Goal: Transaction & Acquisition: Purchase product/service

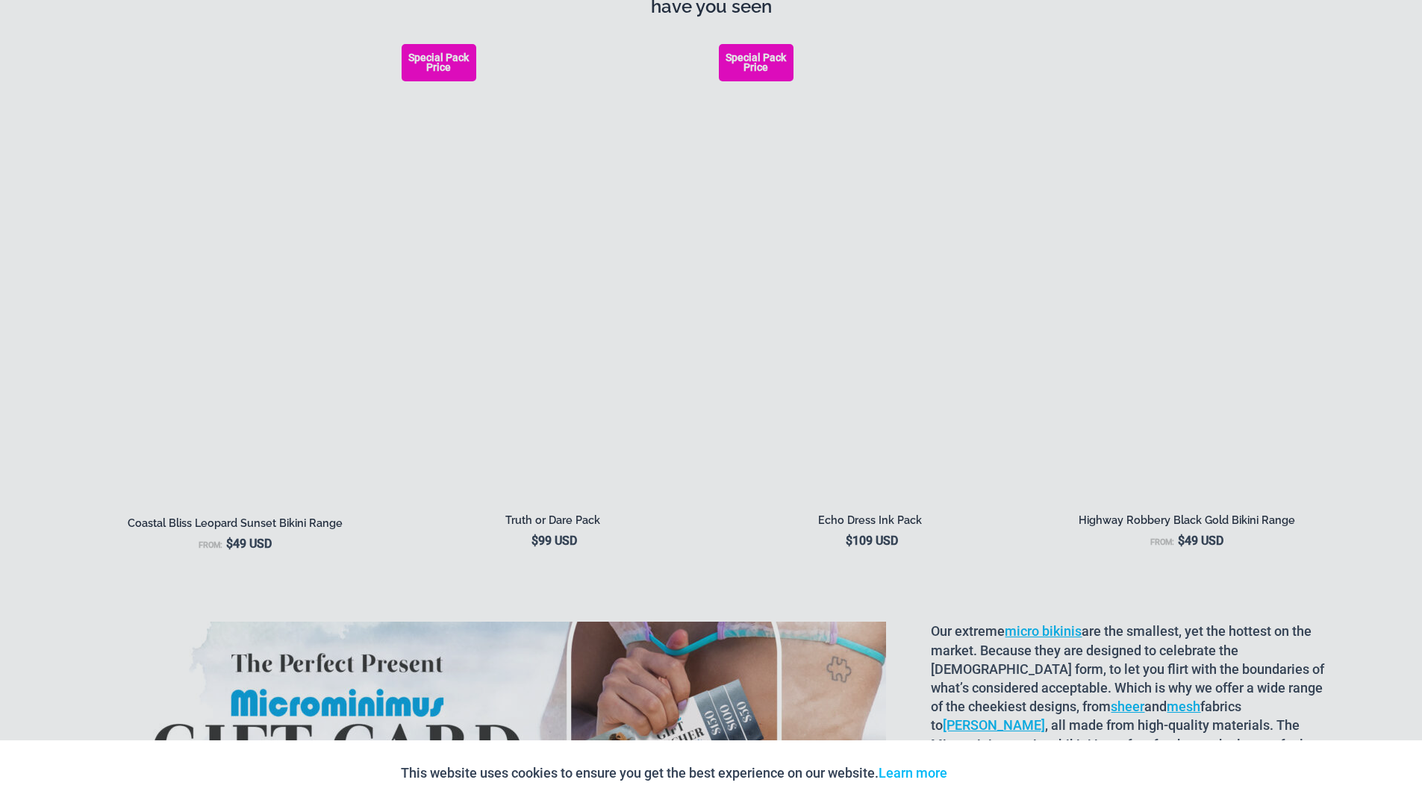
scroll to position [3433, 0]
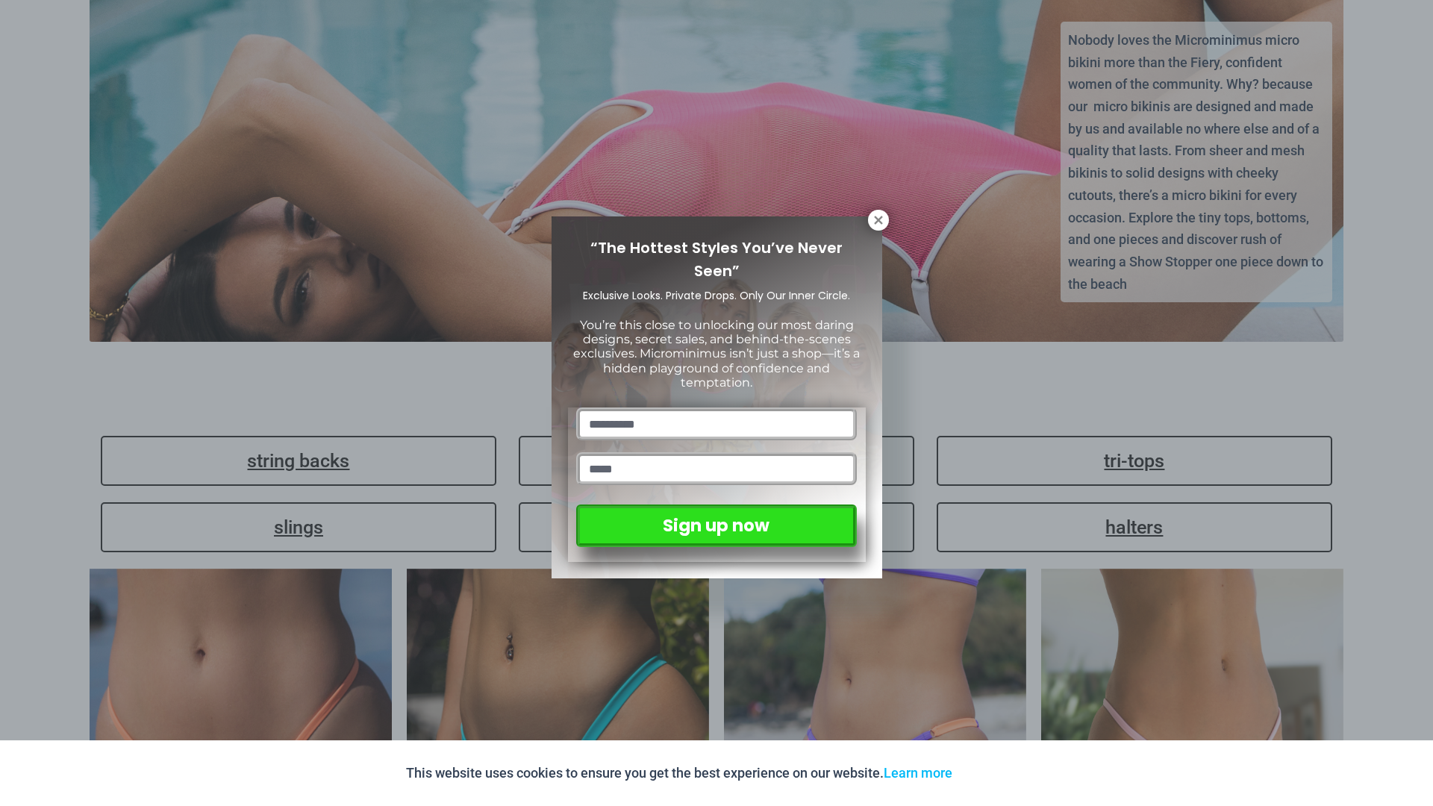
click at [879, 218] on icon at bounding box center [878, 220] width 8 height 8
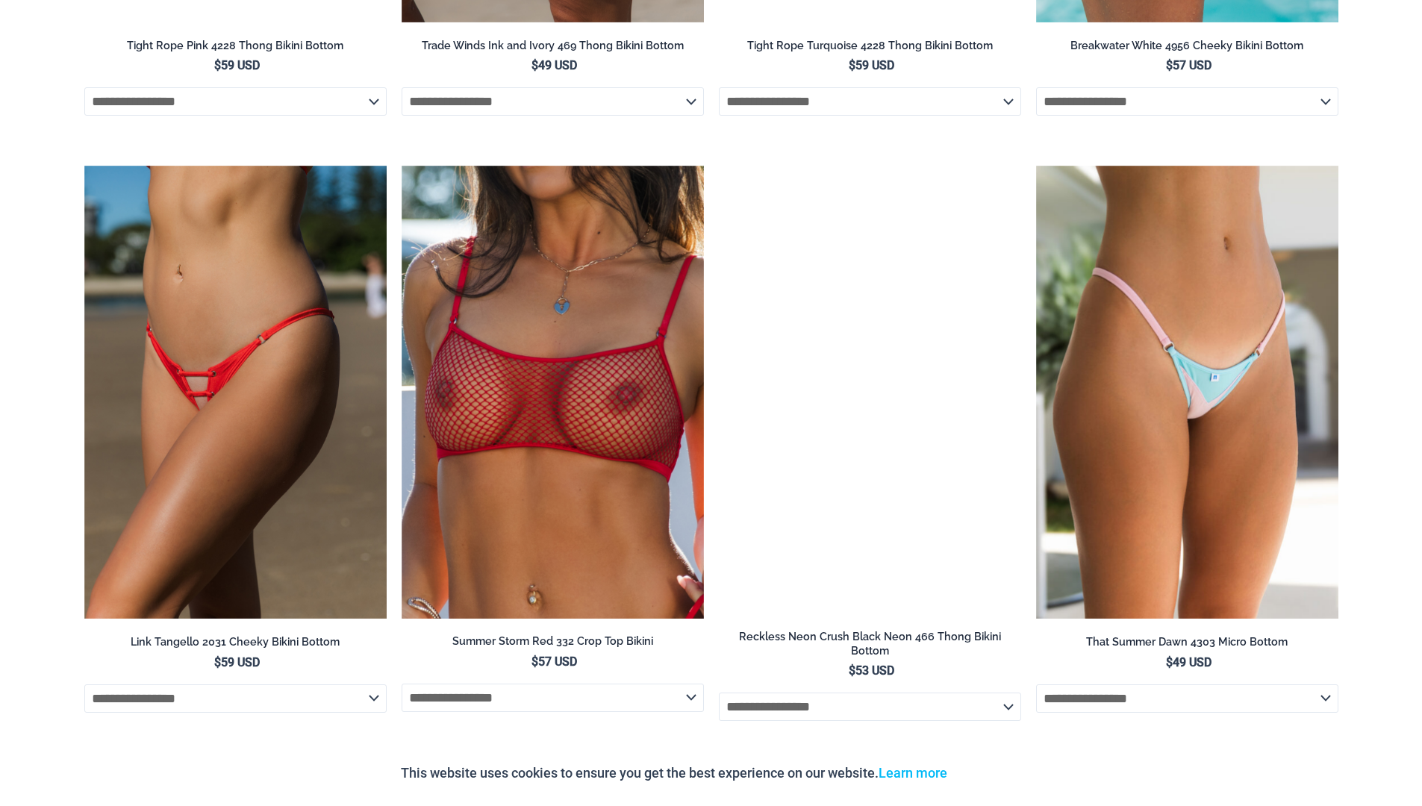
scroll to position [5074, 0]
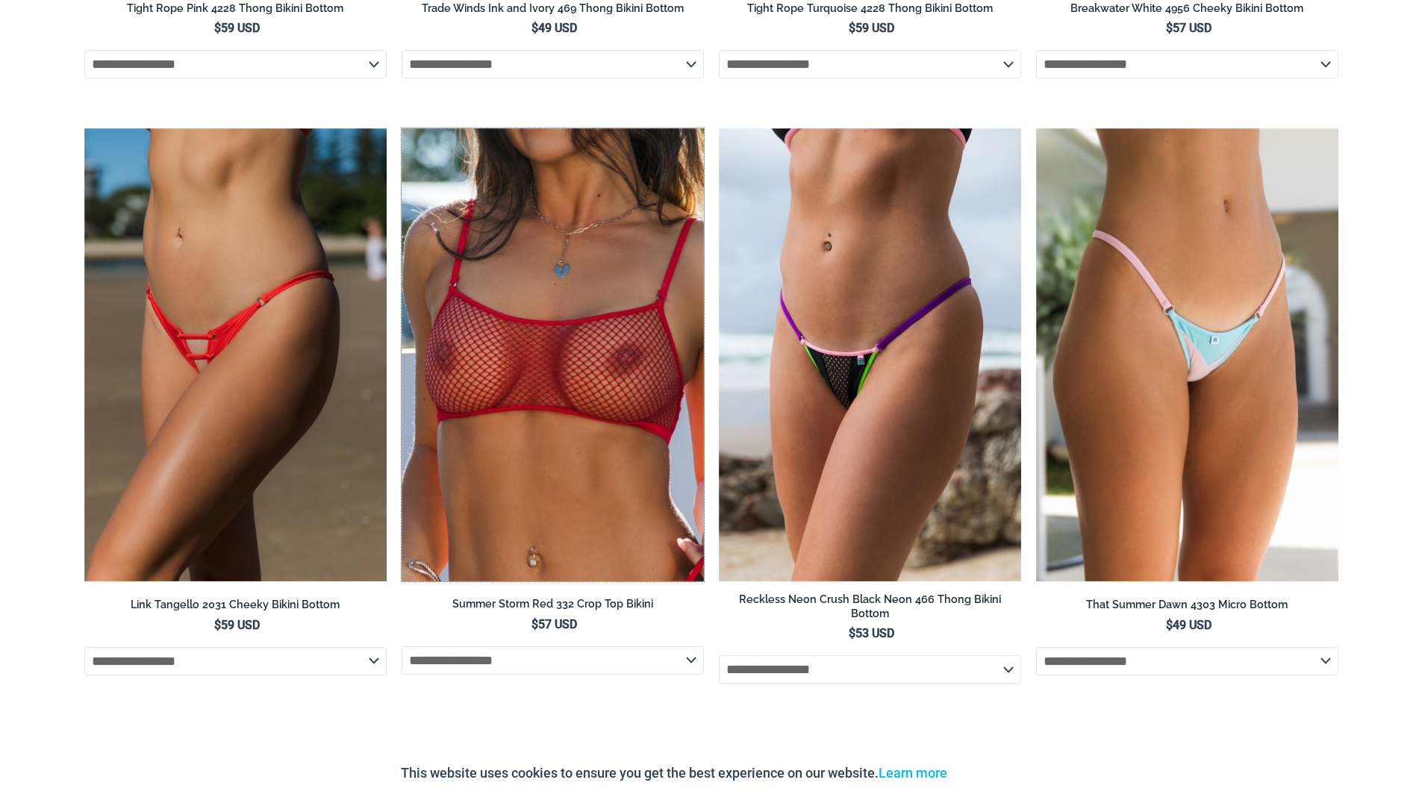
click at [401, 128] on img at bounding box center [401, 128] width 0 height 0
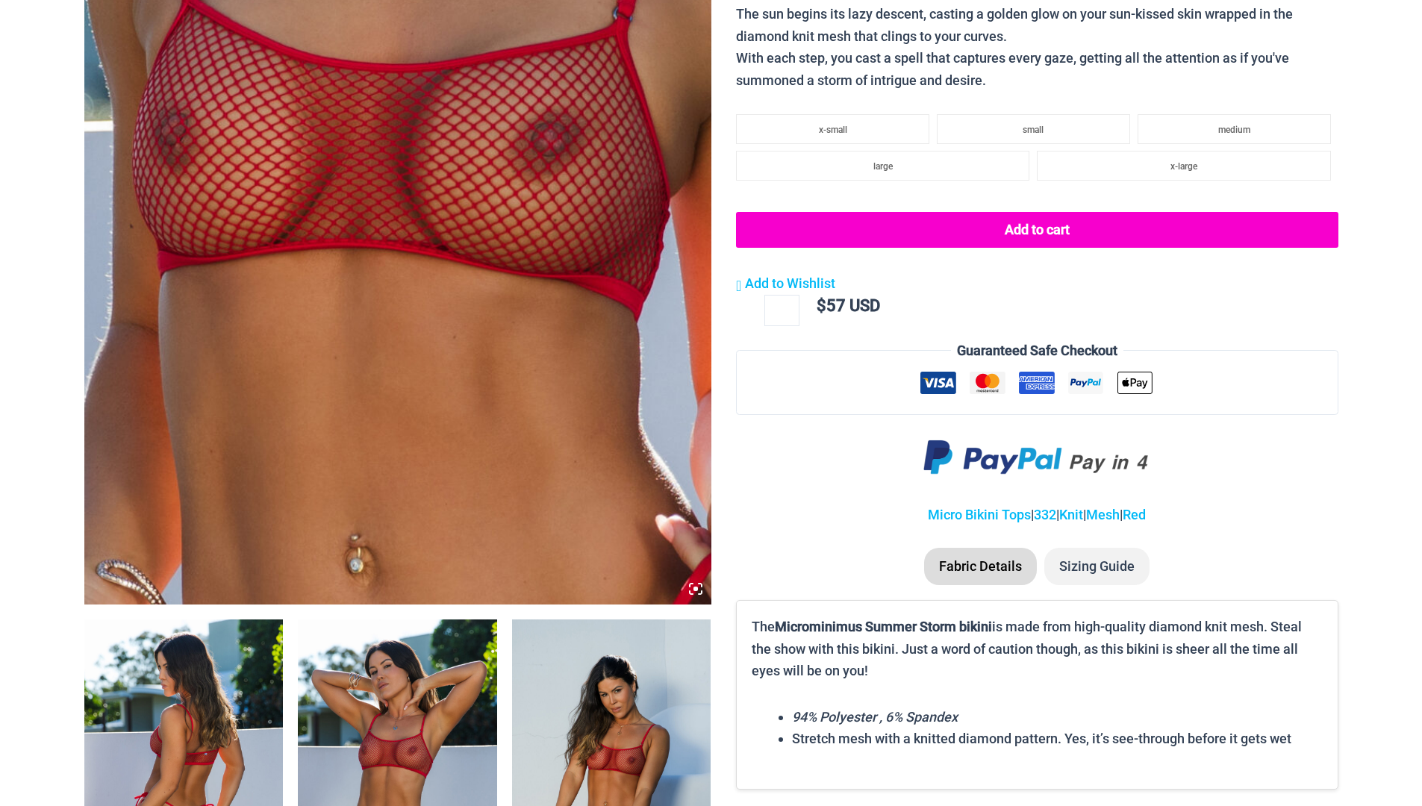
scroll to position [1082, 0]
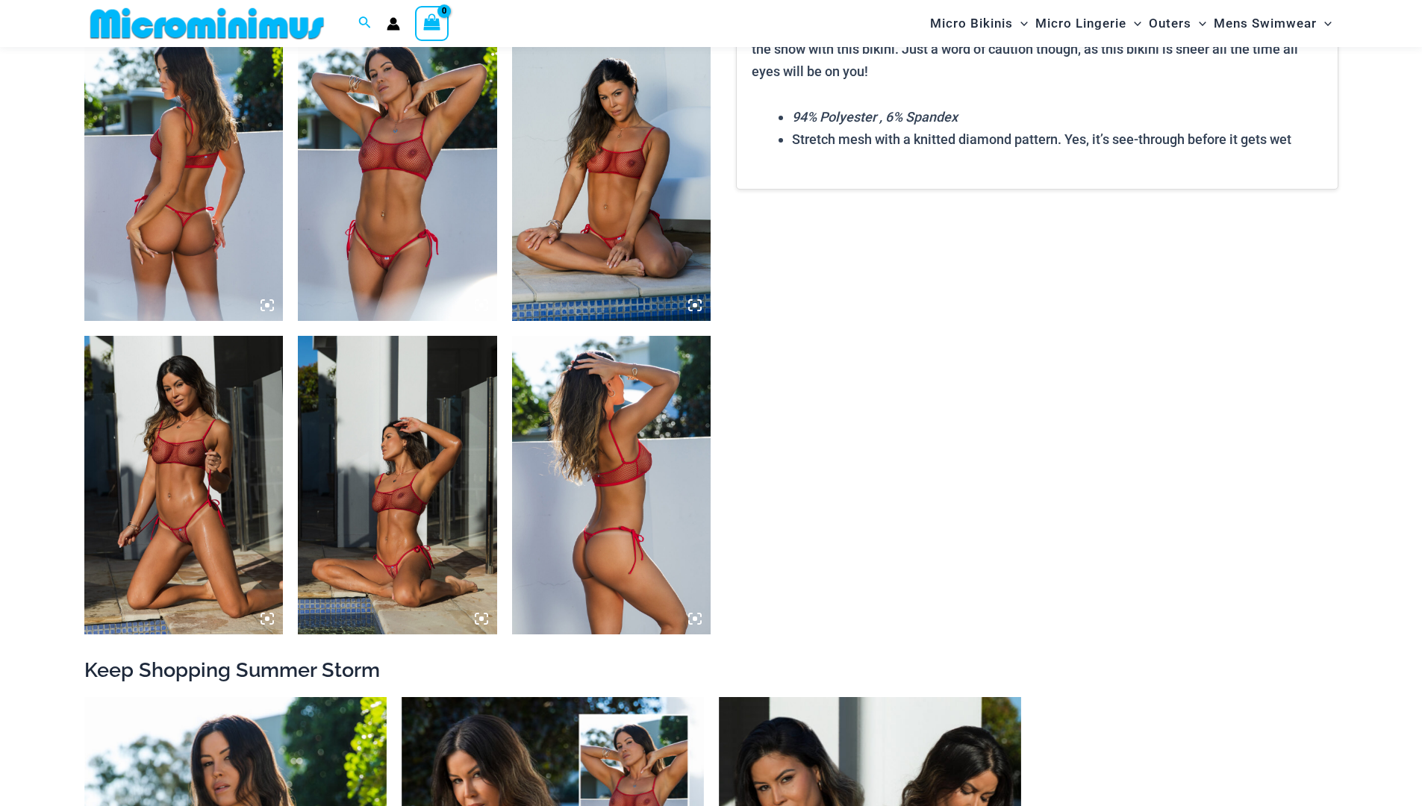
click at [420, 237] on img at bounding box center [397, 171] width 199 height 298
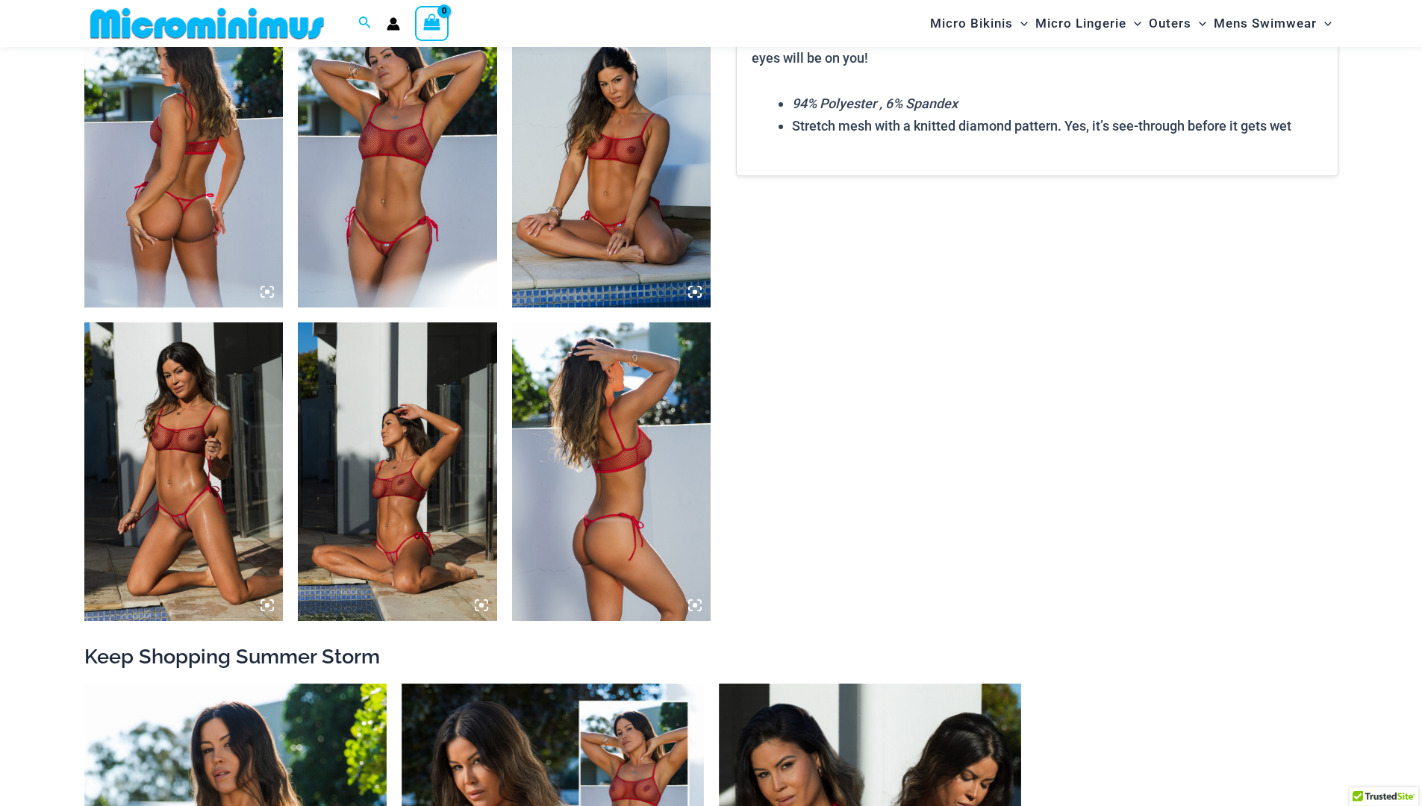
click at [477, 298] on icon at bounding box center [481, 291] width 13 height 13
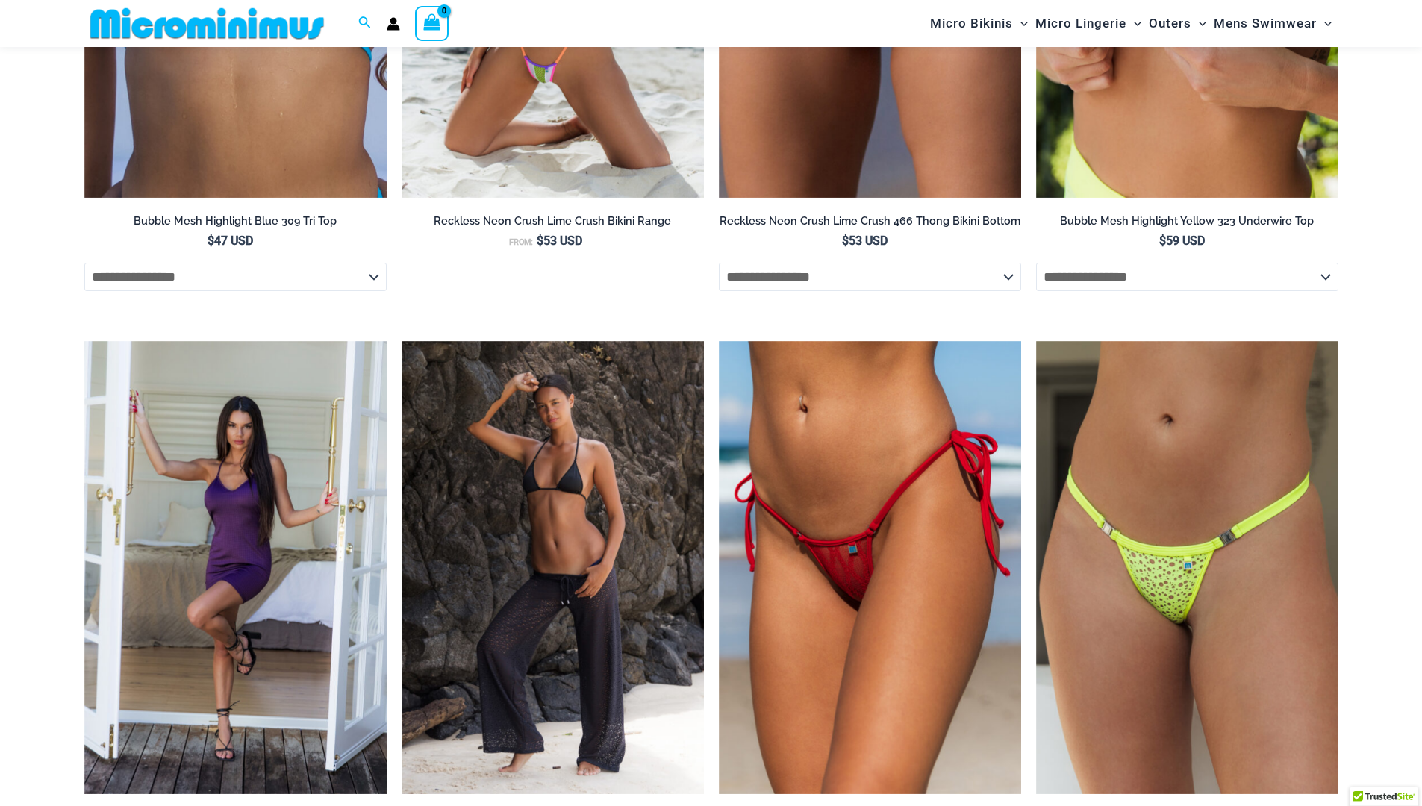
scroll to position [2598, 0]
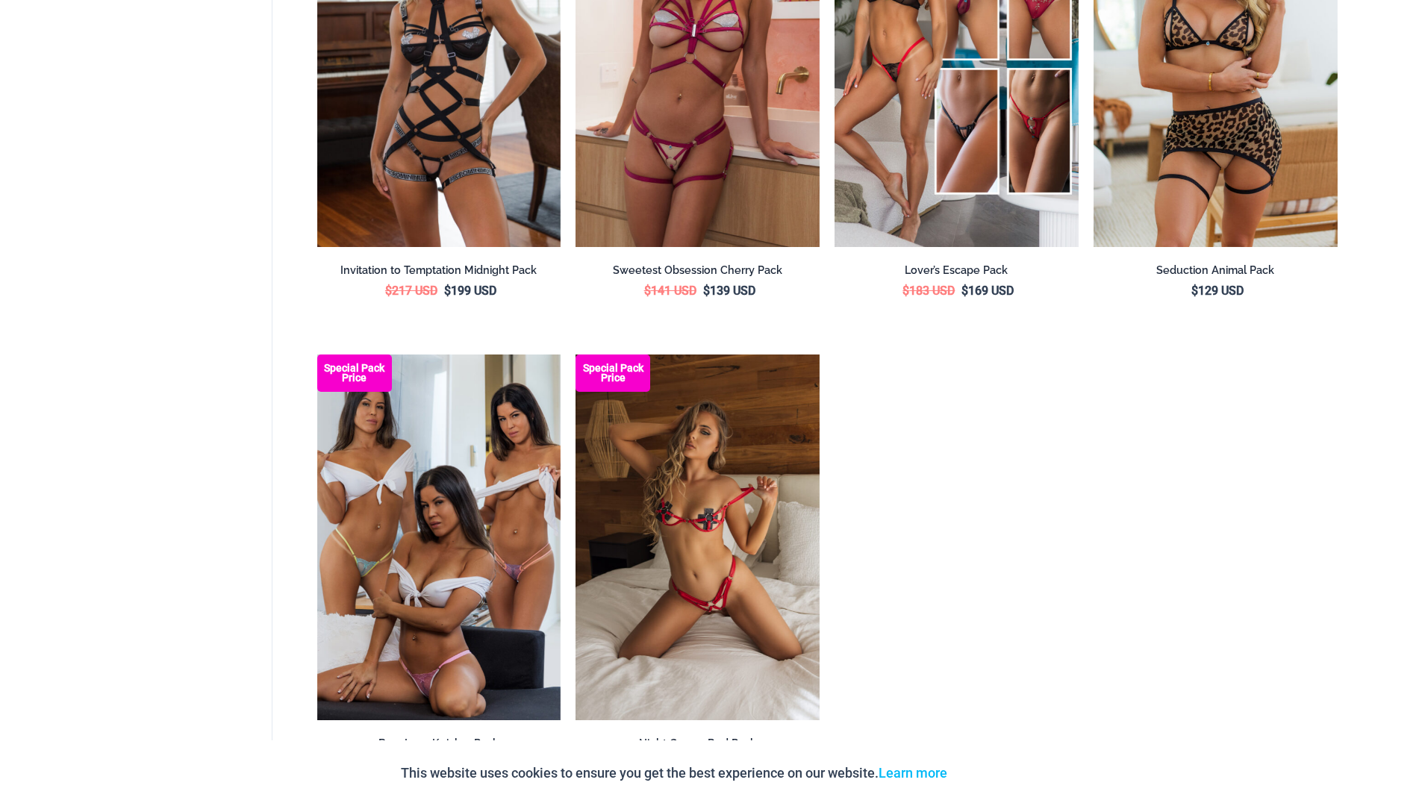
scroll to position [1754, 0]
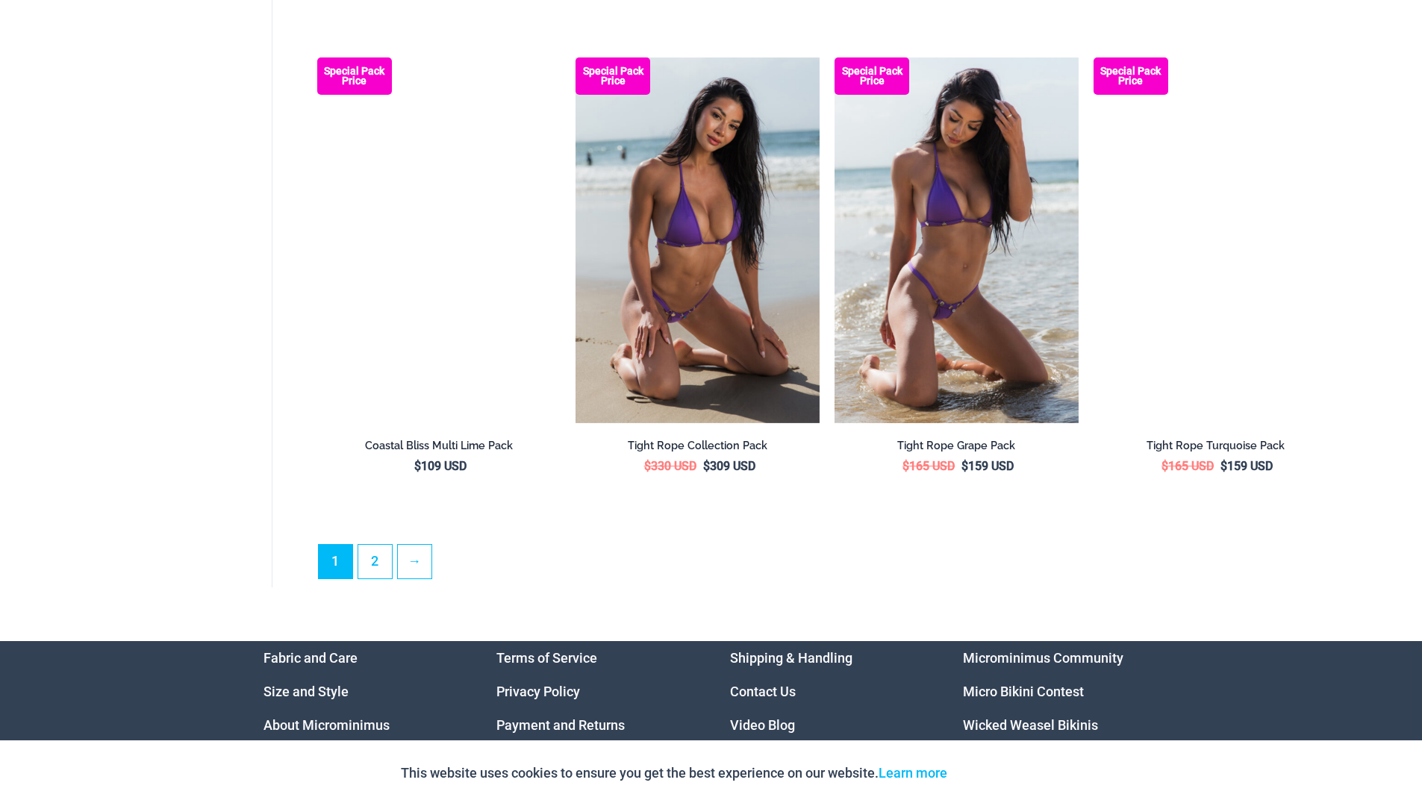
scroll to position [3507, 0]
